Goal: Task Accomplishment & Management: Complete application form

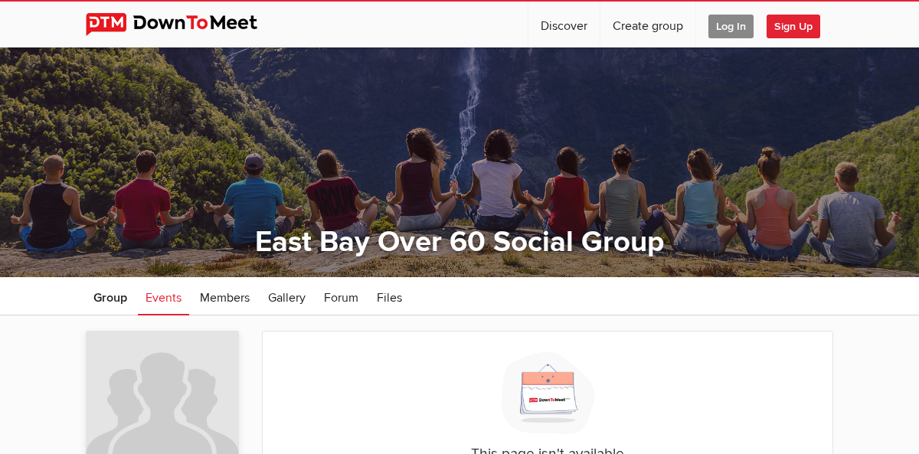
drag, startPoint x: 0, startPoint y: 0, endPoint x: 678, endPoint y: 135, distance: 691.0
click at [678, 135] on div at bounding box center [459, 162] width 919 height 230
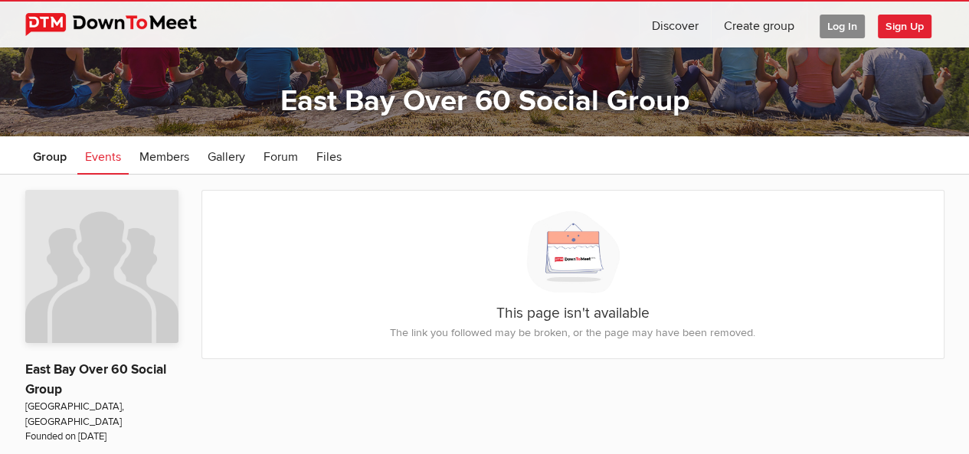
scroll to position [149, 0]
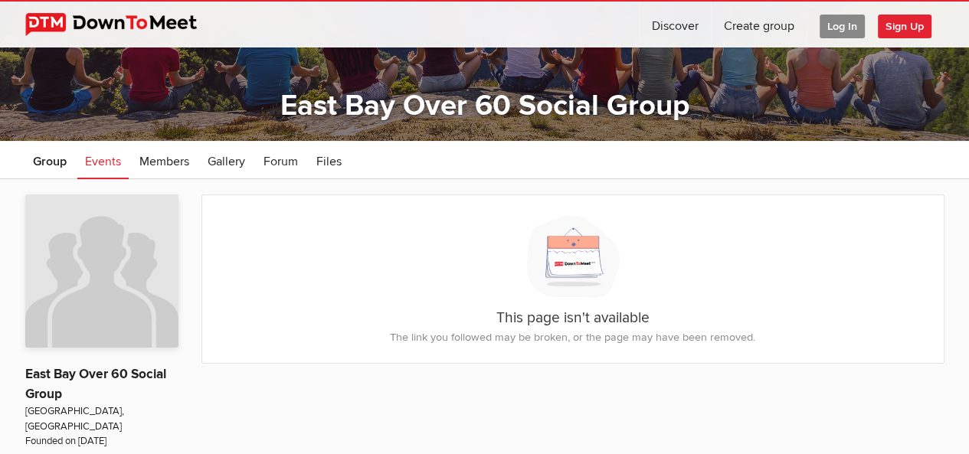
click at [48, 162] on span "Group" at bounding box center [50, 161] width 34 height 15
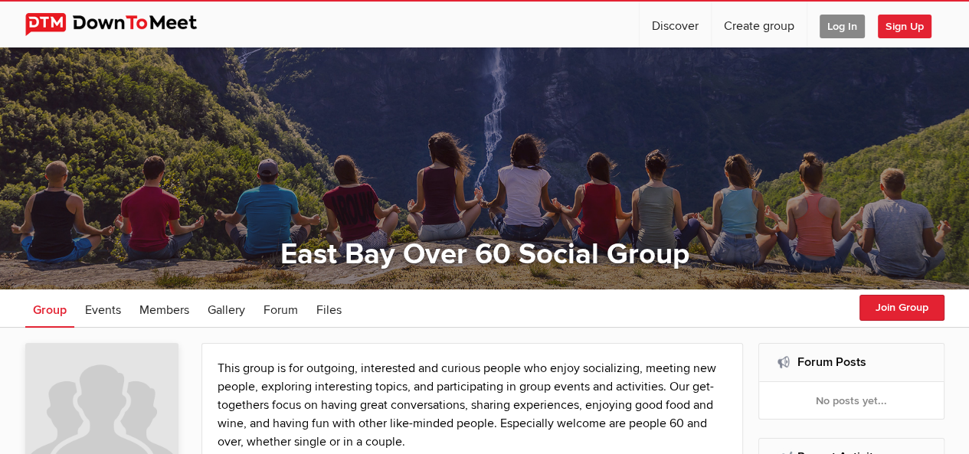
click at [898, 28] on span "Sign Up" at bounding box center [905, 27] width 54 height 24
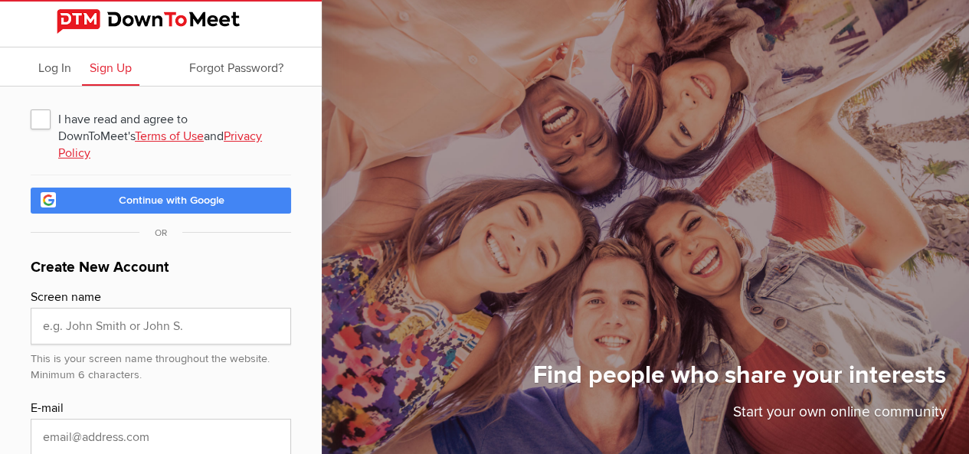
click at [43, 116] on span "I have read and agree to DownToMeet's Terms of Use and Privacy Policy" at bounding box center [161, 119] width 260 height 28
click at [31, 105] on input "I have read and agree to DownToMeet's Terms of Use and Privacy Policy" at bounding box center [30, 104] width 1 height 1
checkbox input "true"
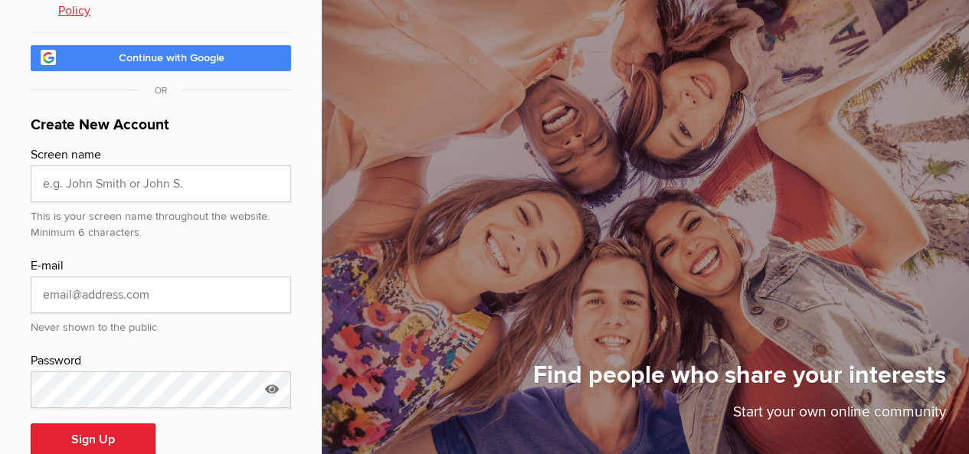
scroll to position [162, 0]
